Goal: Information Seeking & Learning: Learn about a topic

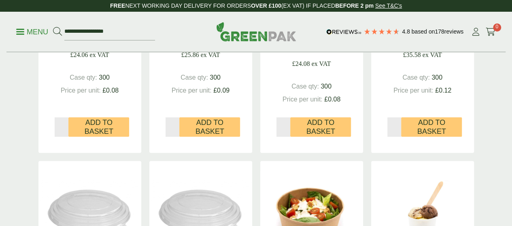
scroll to position [1164, 0]
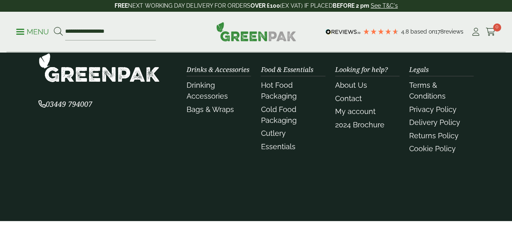
click at [274, 126] on li "Cold Food Packaging" at bounding box center [293, 115] width 64 height 22
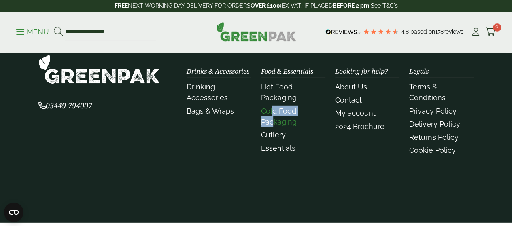
click at [266, 123] on link "Cold Food Packaging" at bounding box center [279, 116] width 36 height 19
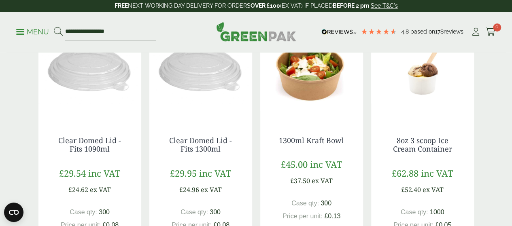
scroll to position [324, 0]
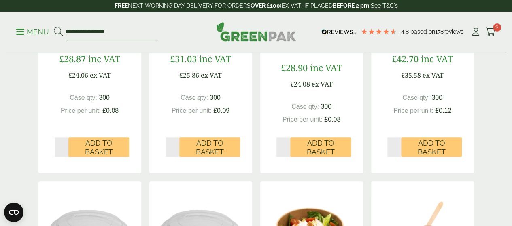
drag, startPoint x: 82, startPoint y: 30, endPoint x: 98, endPoint y: 31, distance: 16.6
click at [86, 30] on input "**********" at bounding box center [110, 31] width 91 height 17
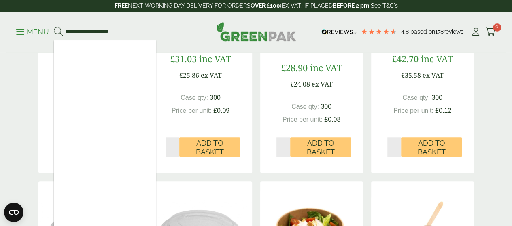
type input "**********"
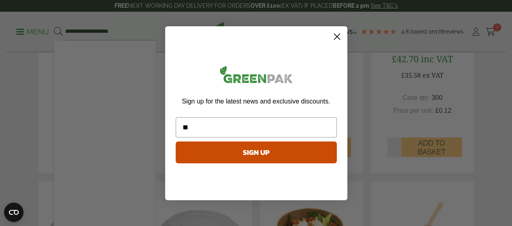
type input "***"
drag, startPoint x: 193, startPoint y: 131, endPoint x: 161, endPoint y: 123, distance: 32.8
click at [162, 128] on div "Close dialog Sign up for the latest news and exclusive discounts. *** SIGN UP *…" at bounding box center [256, 113] width 198 height 190
click at [336, 34] on circle "Close dialog" at bounding box center [336, 36] width 13 height 13
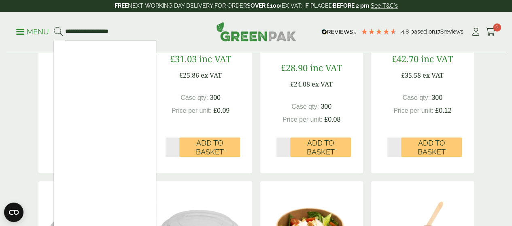
drag, startPoint x: 87, startPoint y: 45, endPoint x: 93, endPoint y: 52, distance: 9.2
click at [91, 51] on div at bounding box center [105, 141] width 102 height 202
click at [102, 34] on input "**********" at bounding box center [110, 31] width 91 height 17
drag, startPoint x: 94, startPoint y: 31, endPoint x: 148, endPoint y: 32, distance: 54.3
click at [148, 32] on input "**********" at bounding box center [110, 31] width 91 height 17
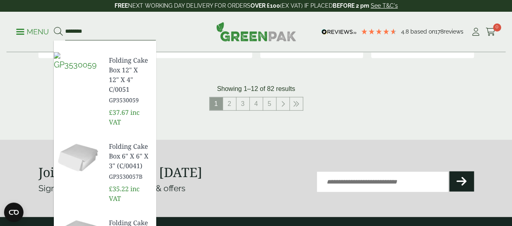
scroll to position [1053, 0]
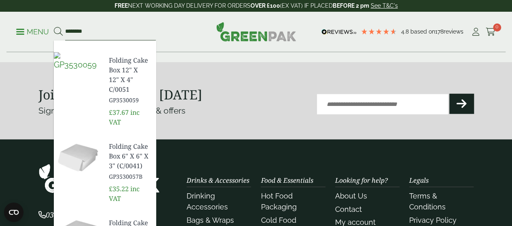
type input "********"
drag, startPoint x: 196, startPoint y: 119, endPoint x: 145, endPoint y: 85, distance: 62.2
click at [149, 184] on p "£35.22 inc VAT" at bounding box center [129, 193] width 40 height 19
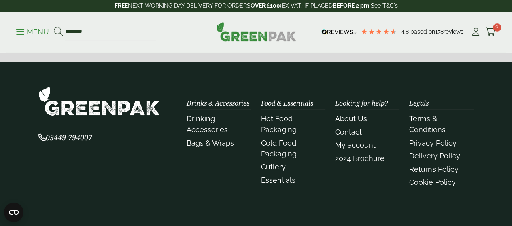
scroll to position [1215, 0]
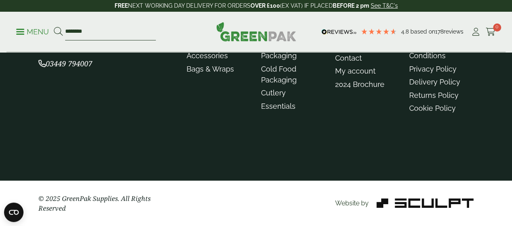
click at [94, 27] on input "********" at bounding box center [110, 31] width 91 height 17
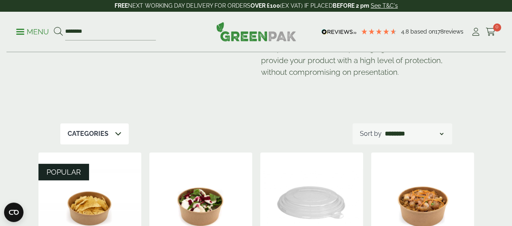
scroll to position [81, 0]
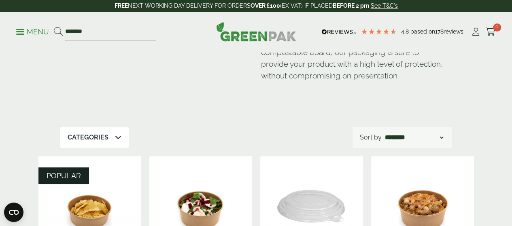
click at [63, 31] on icon at bounding box center [58, 31] width 9 height 9
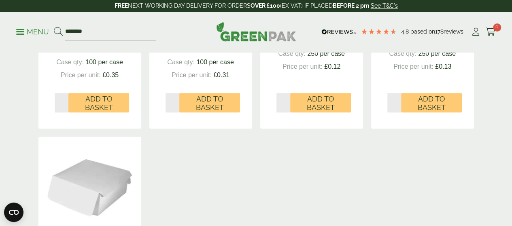
scroll to position [243, 0]
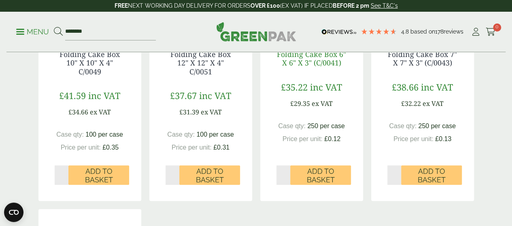
click at [298, 68] on link "Folding Cake Box 6" X 6" X 3" (C/0041)" at bounding box center [311, 58] width 69 height 19
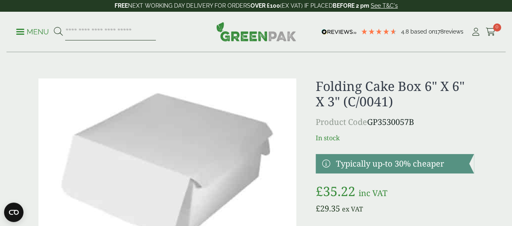
drag, startPoint x: 81, startPoint y: 33, endPoint x: 89, endPoint y: 34, distance: 8.3
click at [84, 33] on input "search" at bounding box center [110, 31] width 91 height 17
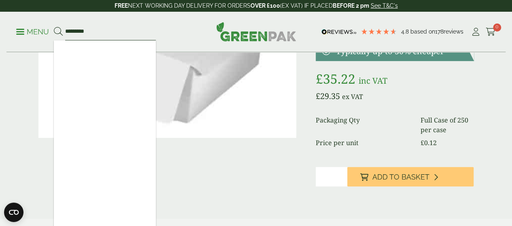
scroll to position [121, 0]
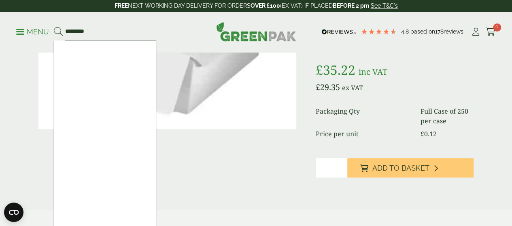
type input "*********"
click at [156, 159] on div at bounding box center [105, 141] width 102 height 202
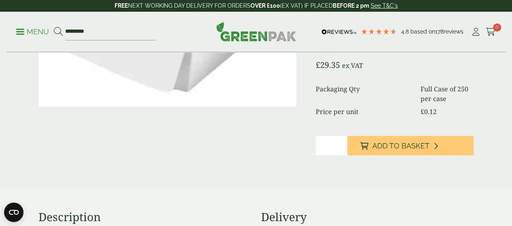
scroll to position [0, 0]
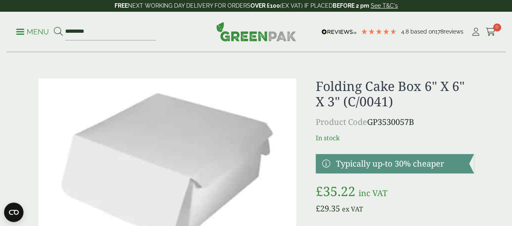
click at [63, 30] on icon at bounding box center [58, 31] width 9 height 9
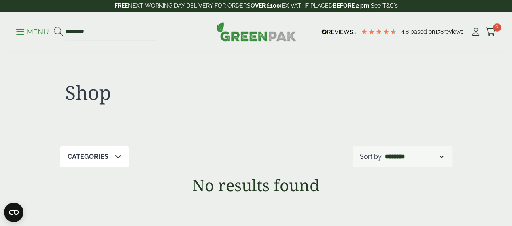
drag, startPoint x: 89, startPoint y: 30, endPoint x: 130, endPoint y: 52, distance: 46.0
click at [50, 30] on ul "Menu *********" at bounding box center [86, 31] width 140 height 17
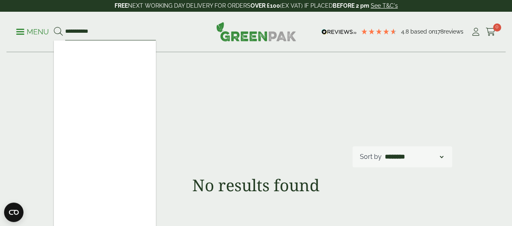
type input "**********"
click at [63, 30] on icon at bounding box center [58, 31] width 9 height 9
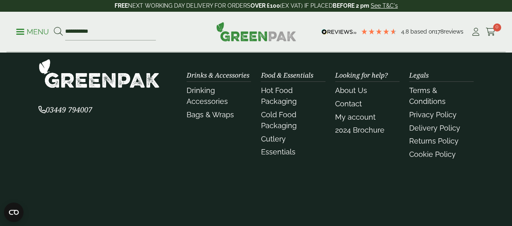
scroll to position [299, 0]
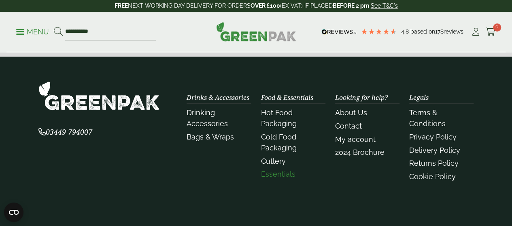
click at [271, 179] on link "Essentials" at bounding box center [278, 174] width 34 height 9
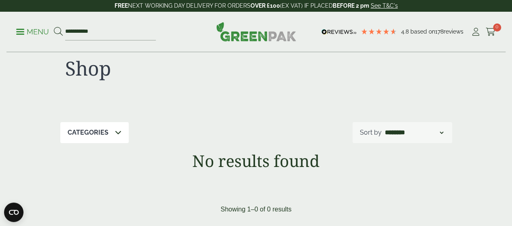
scroll to position [0, 0]
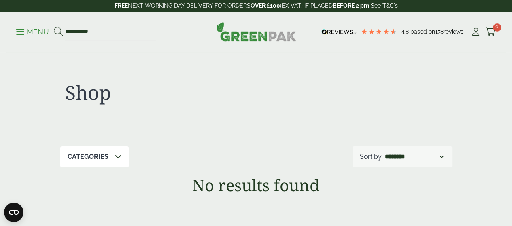
click at [117, 157] on icon at bounding box center [118, 156] width 6 height 6
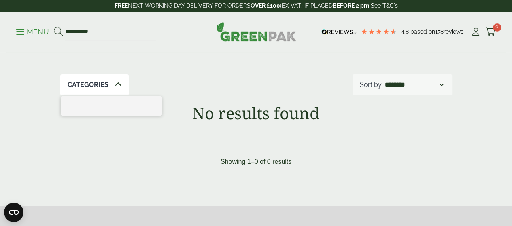
scroll to position [81, 0]
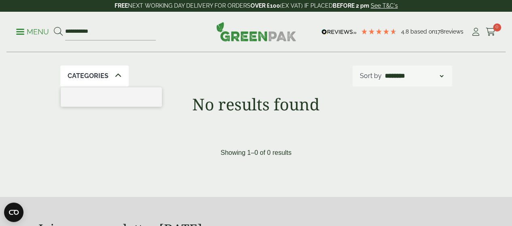
click at [118, 95] on ul at bounding box center [111, 96] width 101 height 19
click at [442, 77] on select "**********" at bounding box center [414, 76] width 62 height 10
click at [117, 75] on icon at bounding box center [118, 75] width 6 height 6
drag, startPoint x: 118, startPoint y: 31, endPoint x: 21, endPoint y: 15, distance: 98.1
click at [21, 15] on div "**********" at bounding box center [255, 32] width 499 height 40
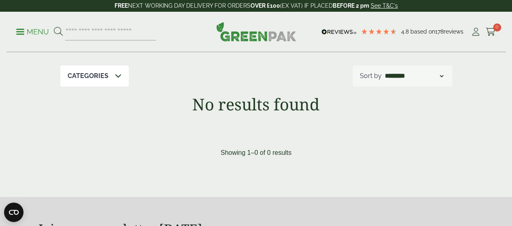
click at [116, 74] on icon at bounding box center [118, 75] width 6 height 6
click at [116, 75] on icon at bounding box center [118, 75] width 6 height 6
click at [43, 30] on p "Menu" at bounding box center [32, 32] width 33 height 10
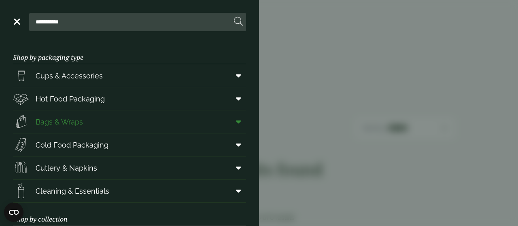
click at [236, 123] on icon at bounding box center [238, 122] width 5 height 8
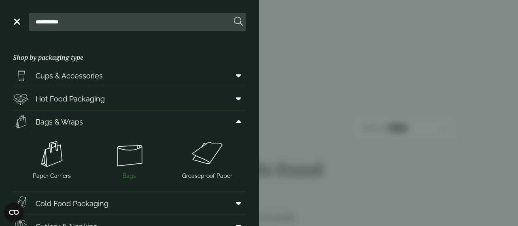
click at [123, 152] on img at bounding box center [129, 154] width 71 height 32
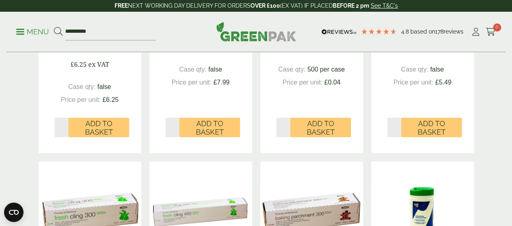
scroll to position [283, 0]
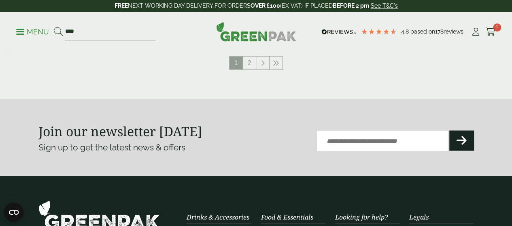
scroll to position [850, 0]
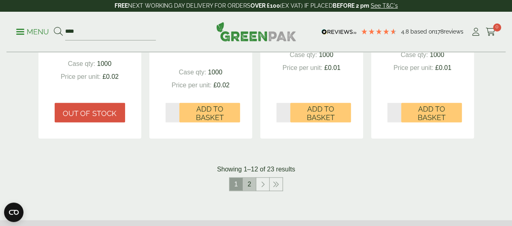
click at [248, 191] on link "2" at bounding box center [249, 184] width 13 height 13
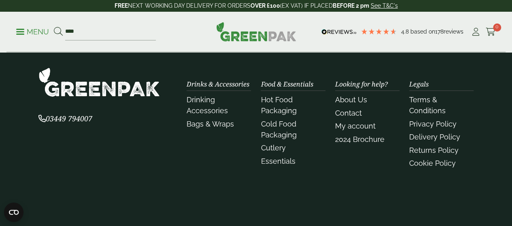
scroll to position [1053, 0]
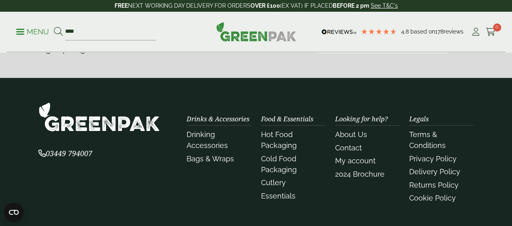
click at [275, 175] on li "Cold Food Packaging" at bounding box center [293, 164] width 64 height 22
click at [272, 174] on link "Cold Food Packaging" at bounding box center [279, 164] width 36 height 19
click at [271, 174] on link "Cold Food Packaging" at bounding box center [279, 164] width 36 height 19
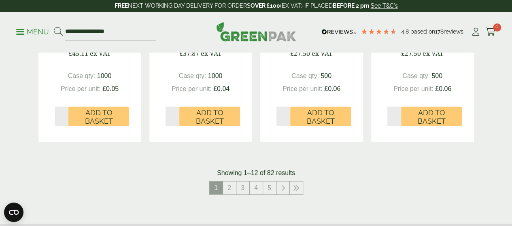
scroll to position [931, 0]
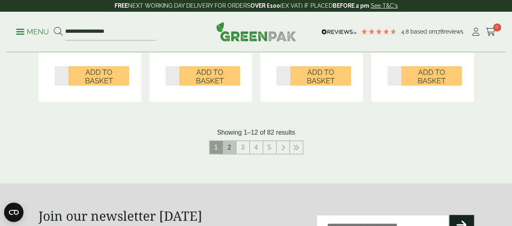
click at [232, 154] on link "2" at bounding box center [229, 147] width 13 height 13
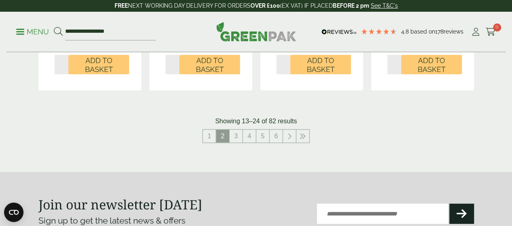
scroll to position [972, 0]
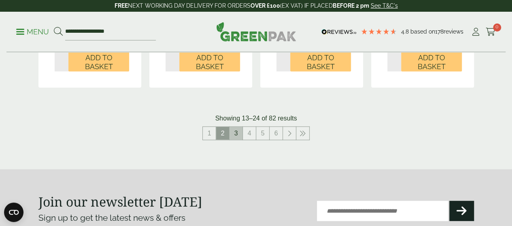
click at [238, 140] on link "3" at bounding box center [236, 133] width 13 height 13
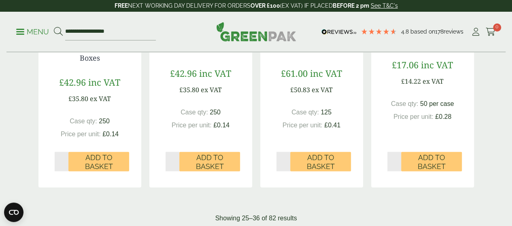
scroll to position [931, 0]
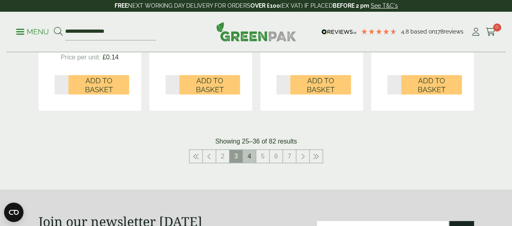
click at [249, 163] on link "4" at bounding box center [249, 156] width 13 height 13
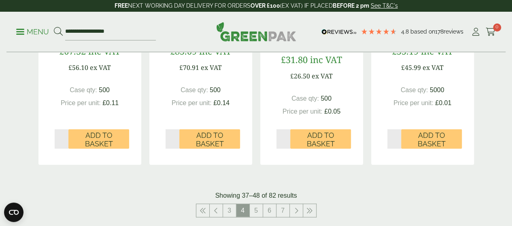
scroll to position [1093, 0]
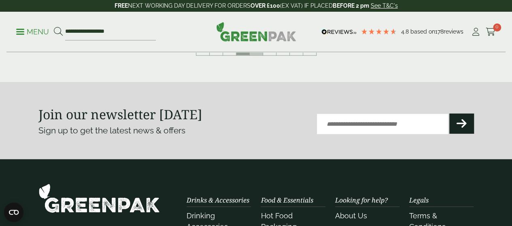
click at [258, 55] on link "5" at bounding box center [256, 49] width 13 height 13
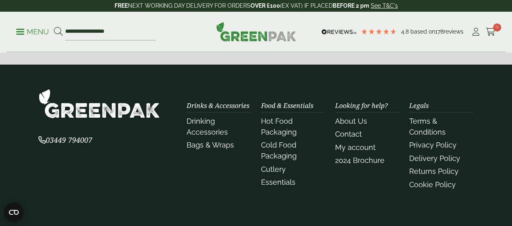
scroll to position [1012, 0]
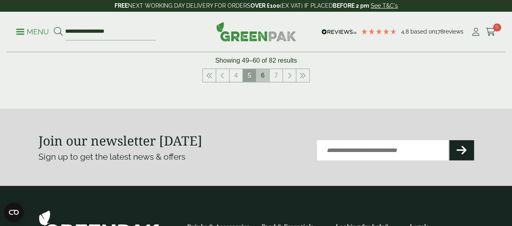
click at [267, 82] on link "6" at bounding box center [262, 75] width 13 height 13
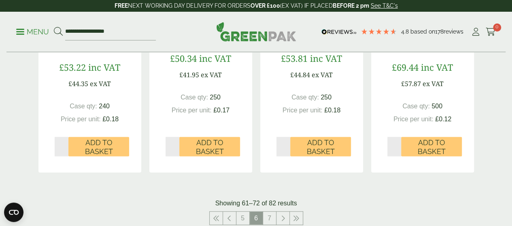
scroll to position [972, 0]
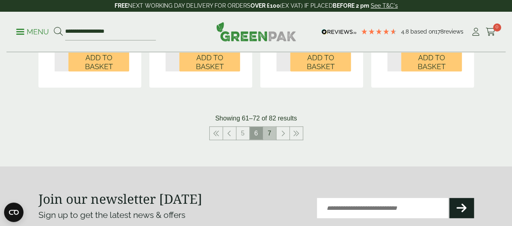
click at [270, 140] on link "7" at bounding box center [269, 133] width 13 height 13
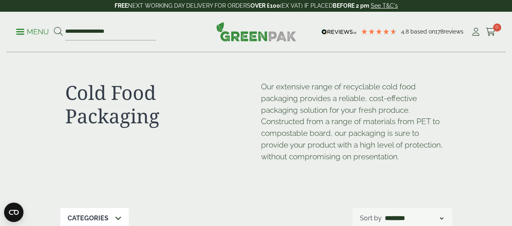
scroll to position [972, 0]
